Goal: Task Accomplishment & Management: Manage account settings

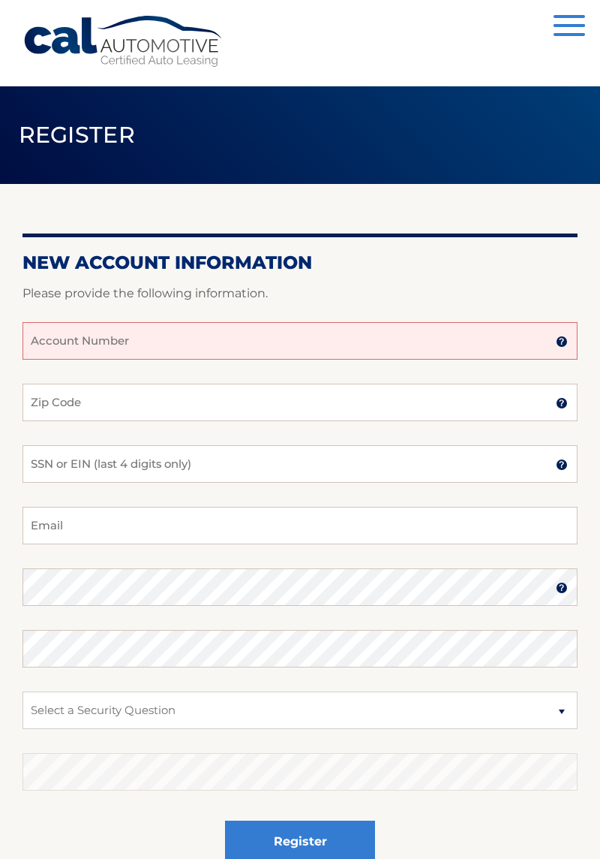
click at [170, 340] on input "Account Number" at bounding box center [300, 341] width 555 height 38
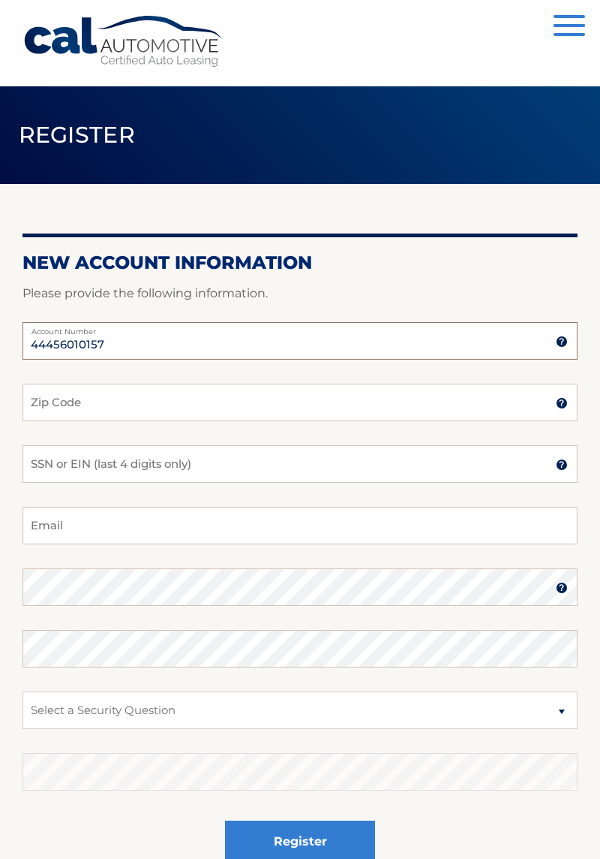
type input "44456010157"
click at [104, 402] on input "Zip Code" at bounding box center [300, 403] width 555 height 38
type input "14617"
click at [221, 470] on input "SSN or EIN (last 4 digits only)" at bounding box center [300, 464] width 555 height 38
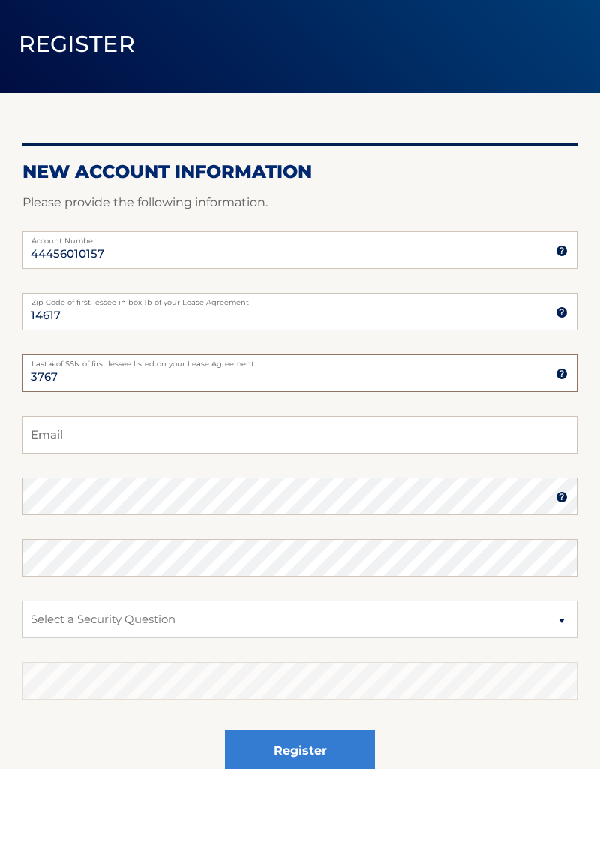
type input "3767"
click at [104, 530] on input "Email" at bounding box center [300, 526] width 555 height 38
type input "jsidmore@rochester.rr.com"
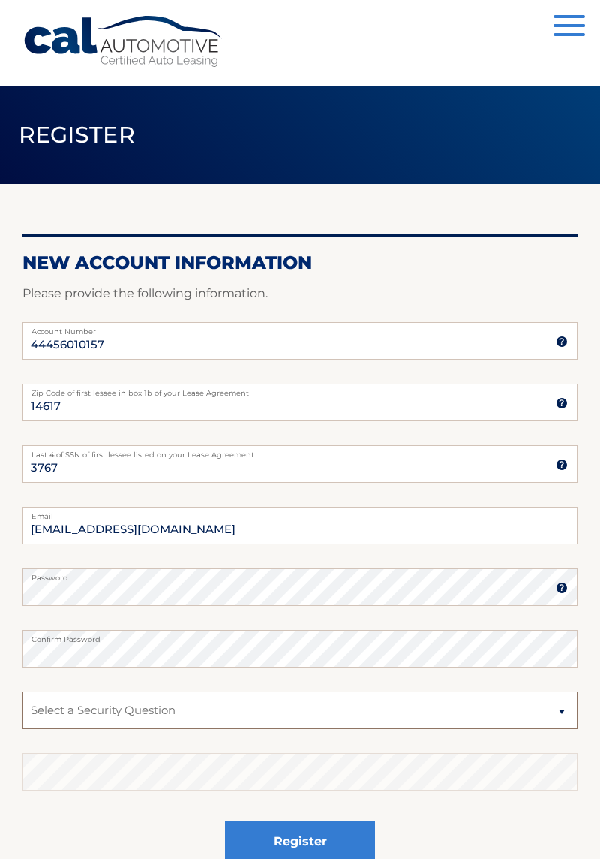
click at [234, 718] on select "Select a Security Question What was the name of your elementary school? What is…" at bounding box center [300, 710] width 555 height 38
select select "2"
click at [23, 691] on select "Select a Security Question What was the name of your elementary school? What is…" at bounding box center [300, 710] width 555 height 38
click at [277, 714] on select "Select a Security Question What was the name of your elementary school? What is…" at bounding box center [300, 710] width 555 height 38
click at [293, 717] on select "Select a Security Question What was the name of your elementary school? What is…" at bounding box center [300, 710] width 555 height 38
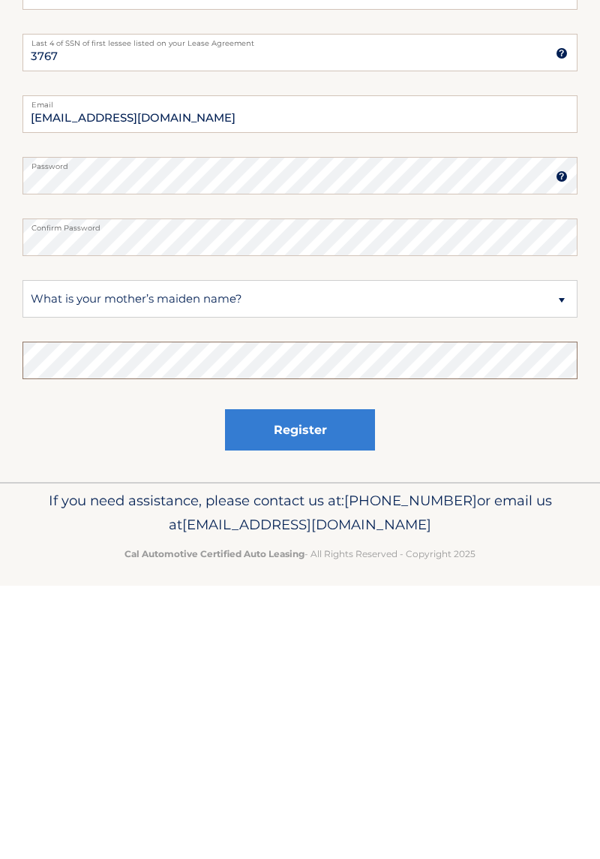
scroll to position [149, 0]
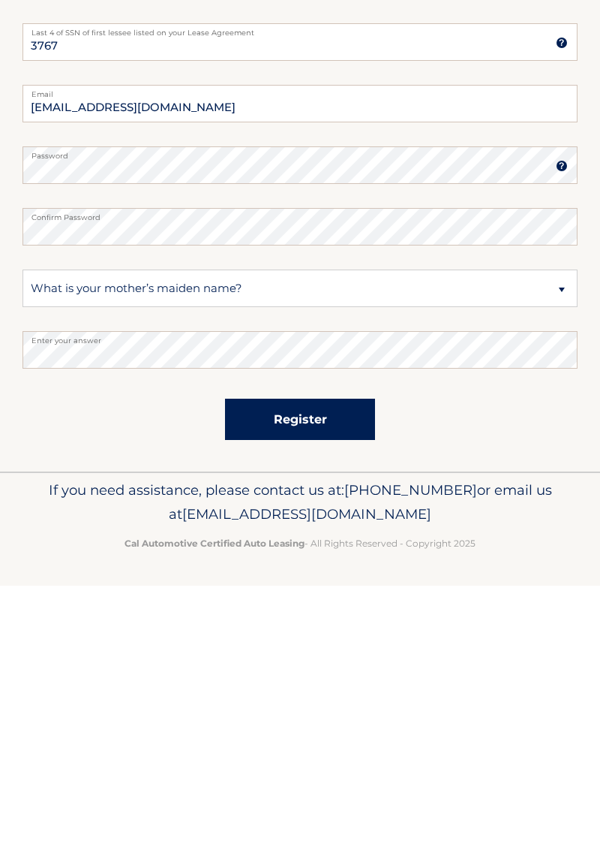
click at [309, 691] on button "Register" at bounding box center [300, 692] width 150 height 41
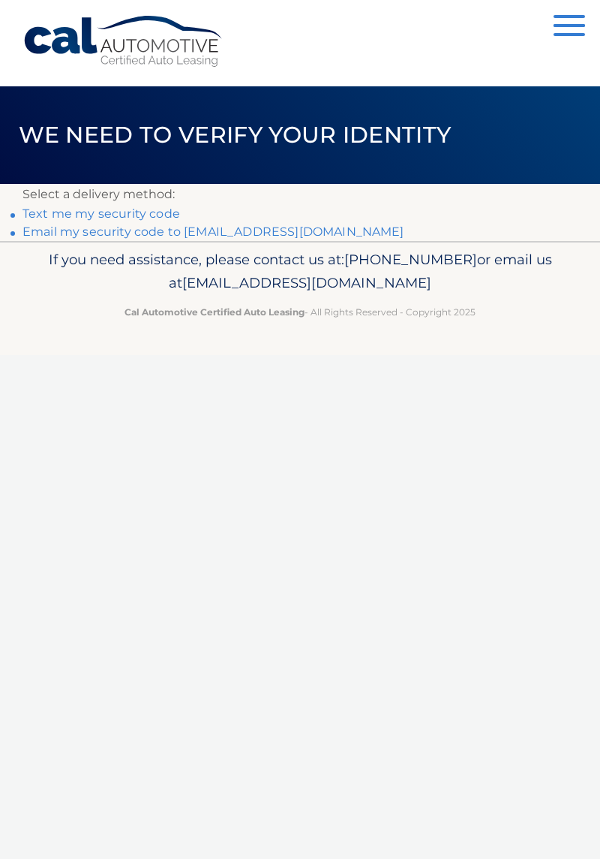
click at [80, 210] on link "Text me my security code" at bounding box center [102, 213] width 158 height 14
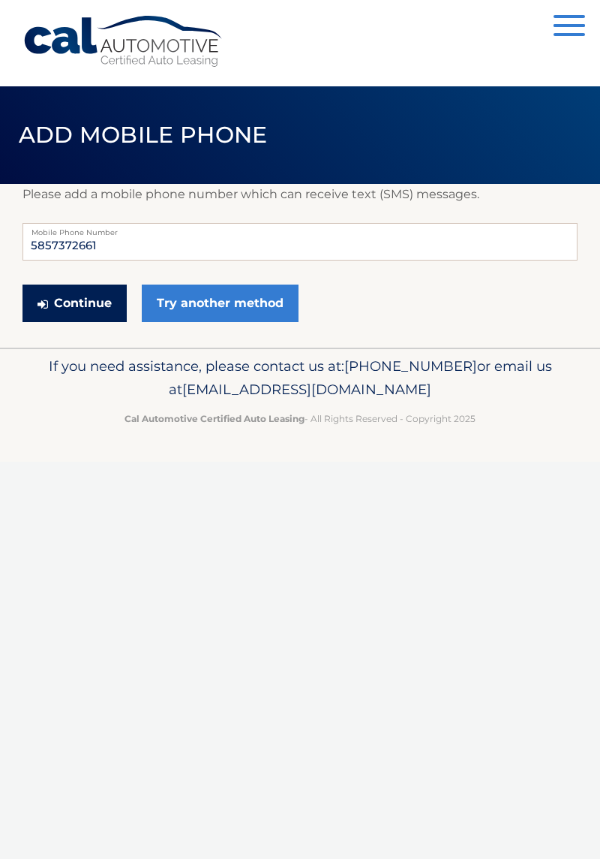
click at [86, 305] on button "Continue" at bounding box center [75, 303] width 104 height 38
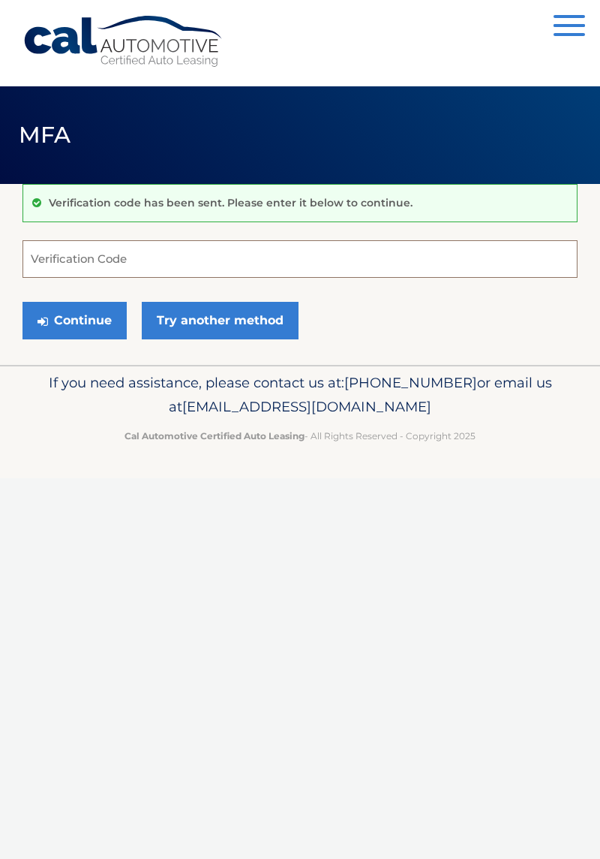
click at [104, 254] on input "Verification Code" at bounding box center [300, 259] width 555 height 38
type input "536442"
click at [79, 327] on button "Continue" at bounding box center [75, 321] width 104 height 38
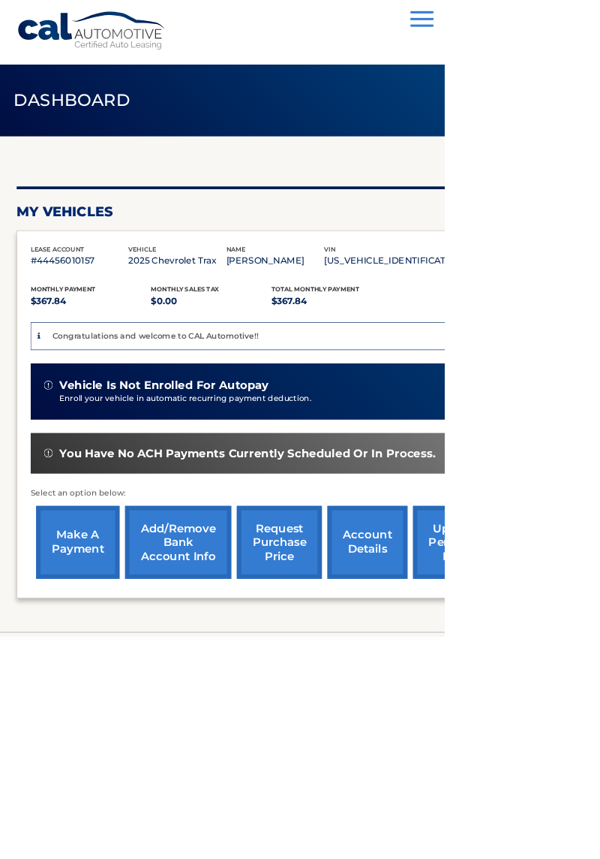
click at [504, 740] on link "account details" at bounding box center [496, 731] width 108 height 98
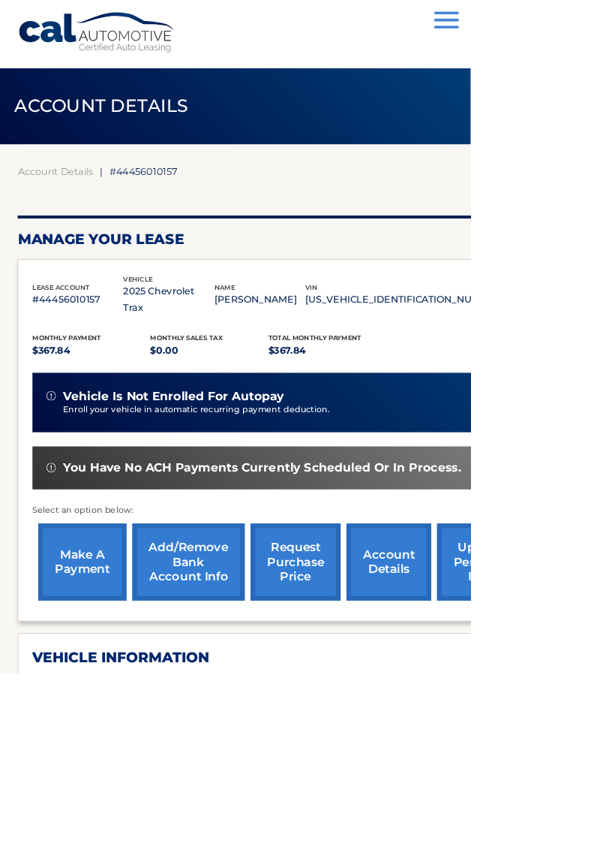
click at [260, 709] on link "Add/Remove bank account info" at bounding box center [240, 716] width 143 height 98
click at [585, 17] on span "button" at bounding box center [570, 16] width 32 height 3
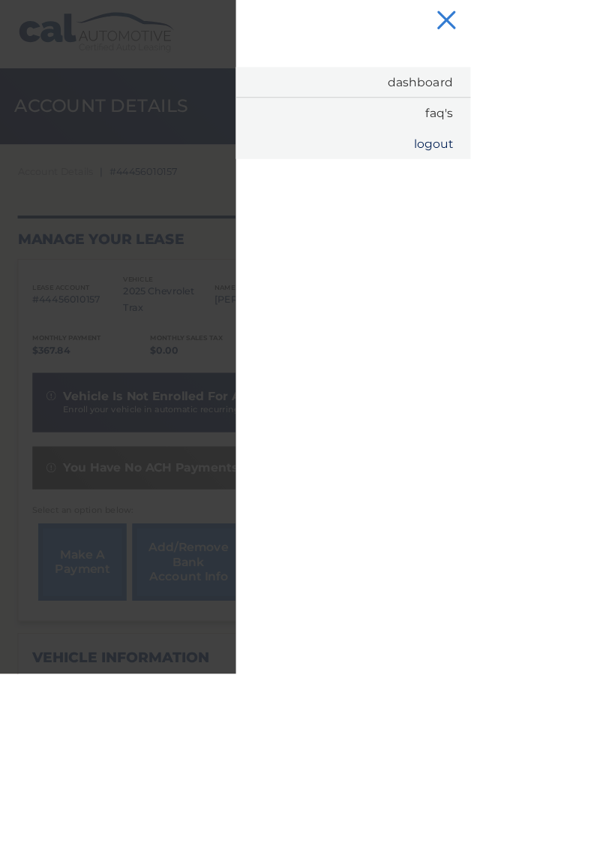
click at [600, 178] on link "Logout" at bounding box center [450, 183] width 299 height 39
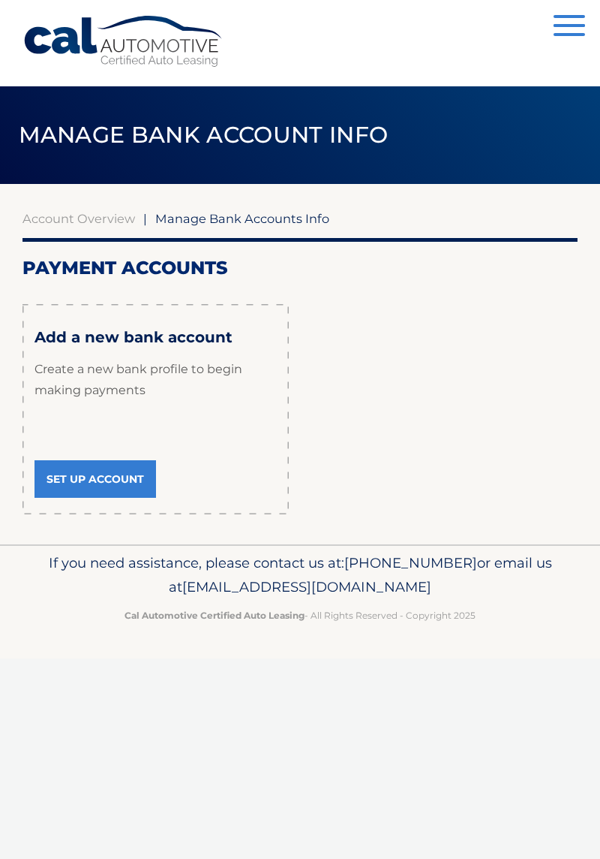
click at [104, 477] on link "Set Up Account" at bounding box center [96, 479] width 122 height 38
click at [573, 30] on button "Menu" at bounding box center [570, 27] width 32 height 25
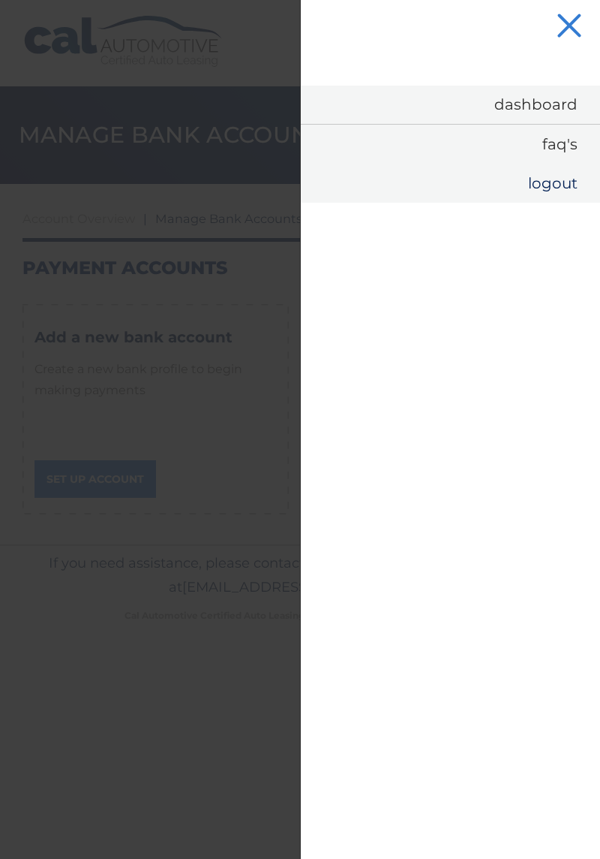
click at [560, 173] on link "Logout" at bounding box center [450, 183] width 299 height 39
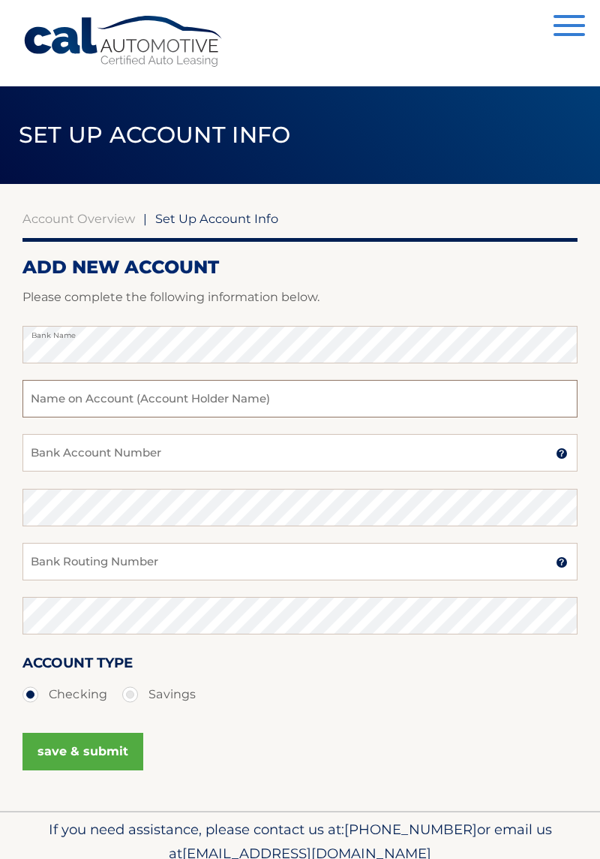
click at [225, 400] on input "text" at bounding box center [300, 399] width 555 height 38
type input "john d sidmore"
click at [173, 447] on input "Bank Account Number" at bounding box center [300, 453] width 555 height 38
type input "1078012722101"
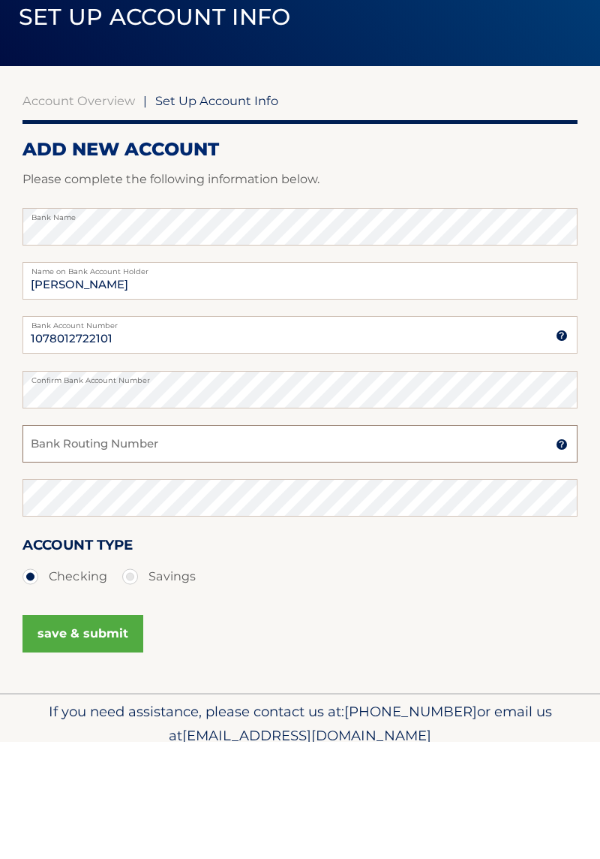
click at [179, 558] on input "Bank Routing Number" at bounding box center [300, 562] width 555 height 38
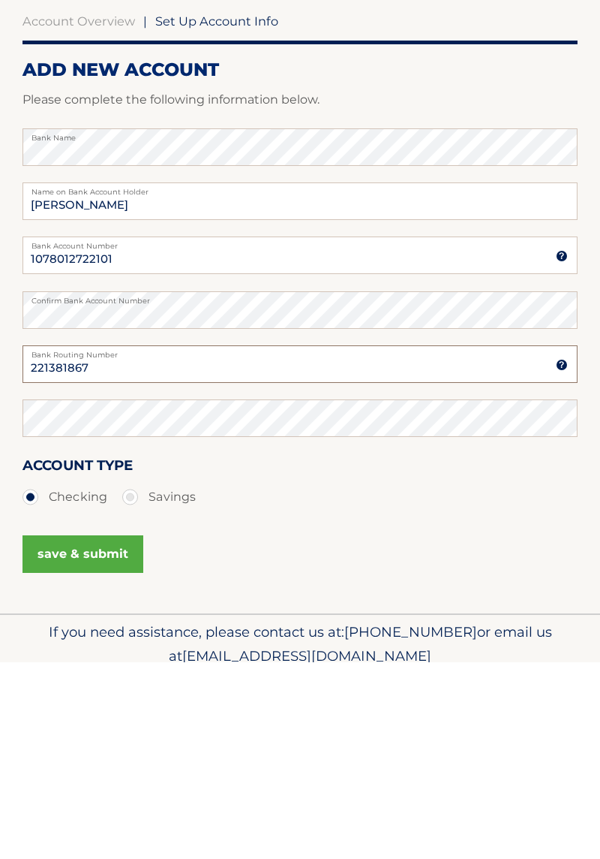
type input "221381867"
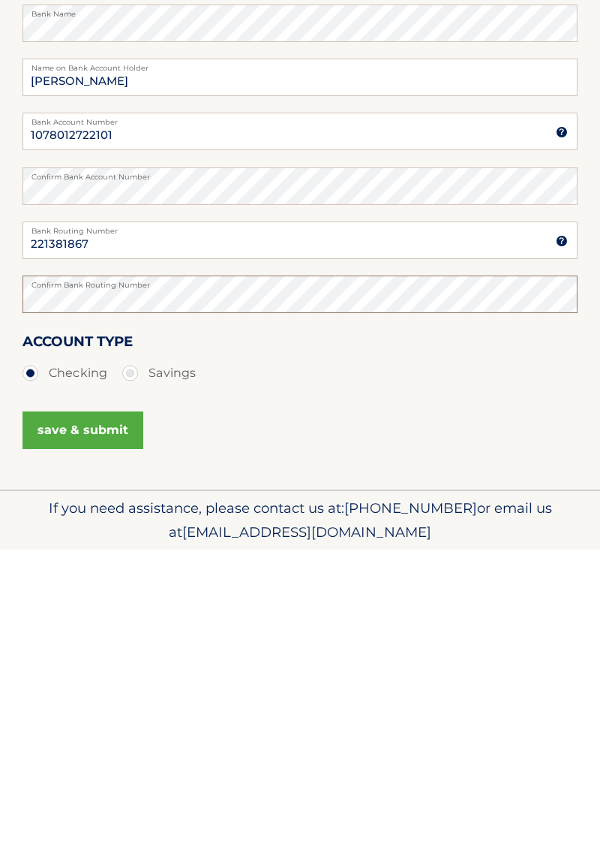
scroll to position [14, 0]
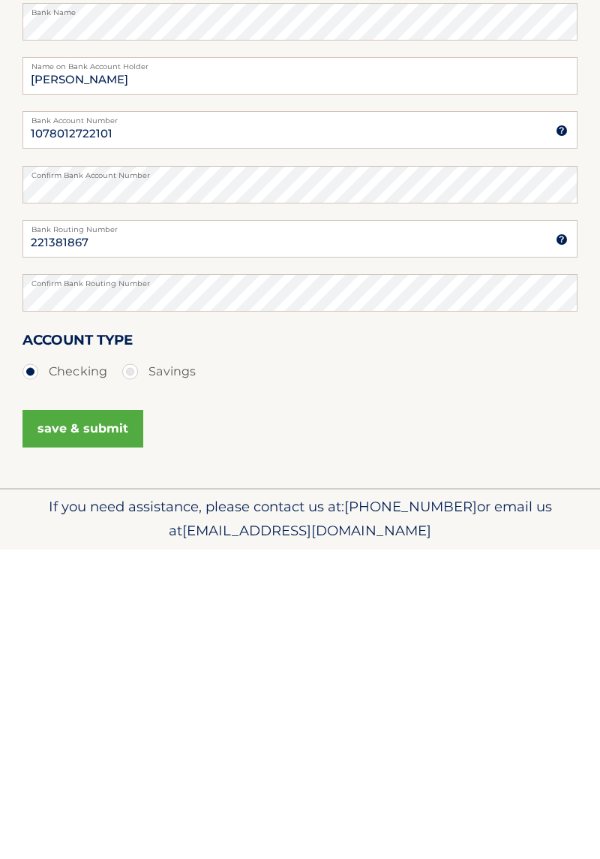
click at [92, 740] on button "save & submit" at bounding box center [83, 738] width 121 height 38
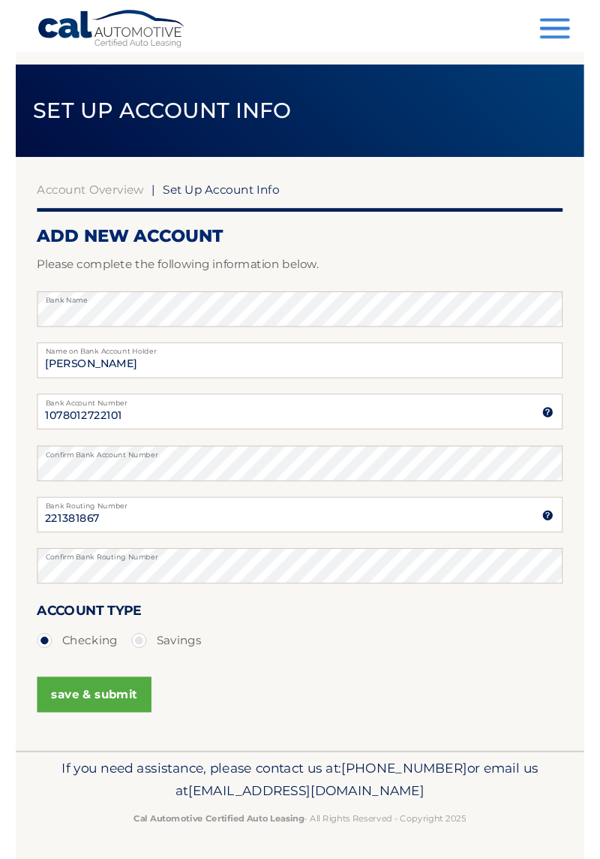
scroll to position [62, 0]
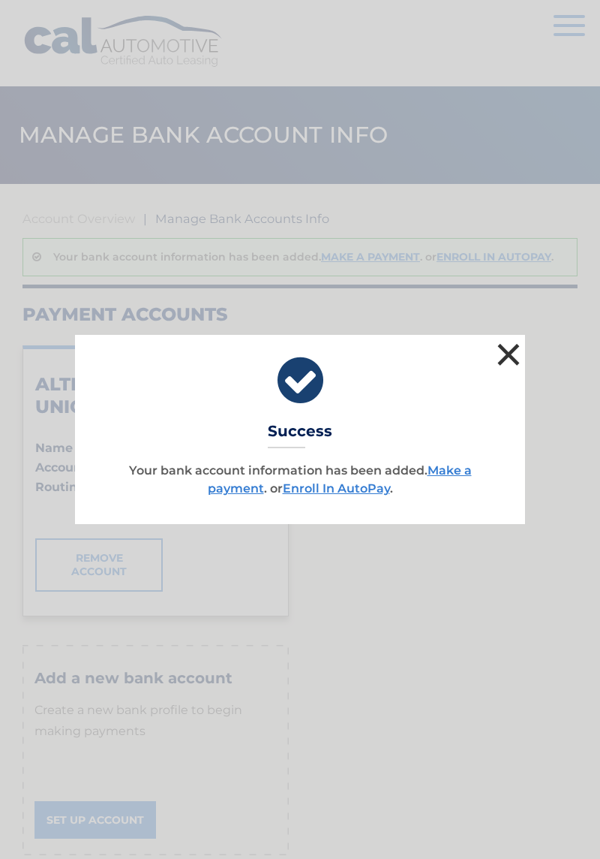
click at [519, 356] on button "×" at bounding box center [509, 354] width 30 height 30
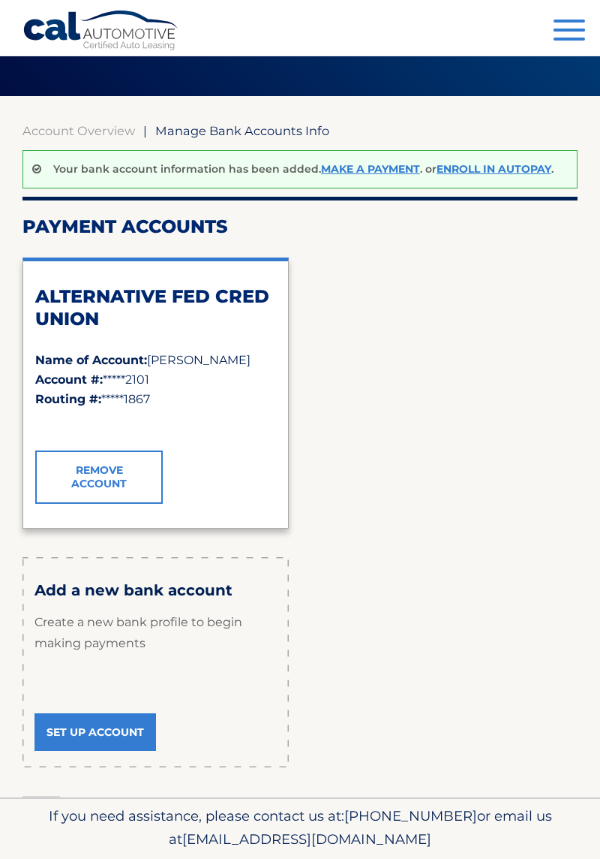
scroll to position [91, 0]
